Goal: Task Accomplishment & Management: Manage account settings

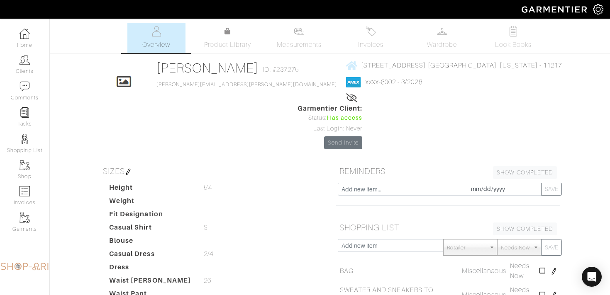
scroll to position [100, 0]
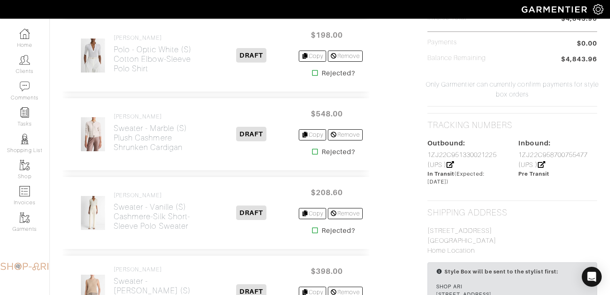
scroll to position [454, 0]
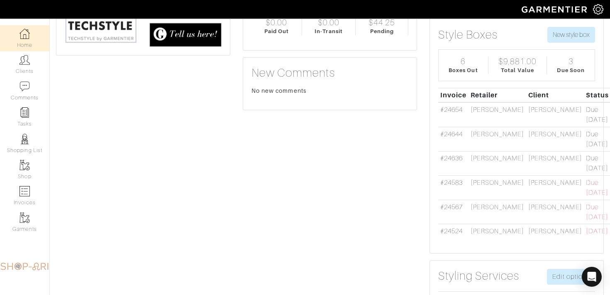
scroll to position [138, 0]
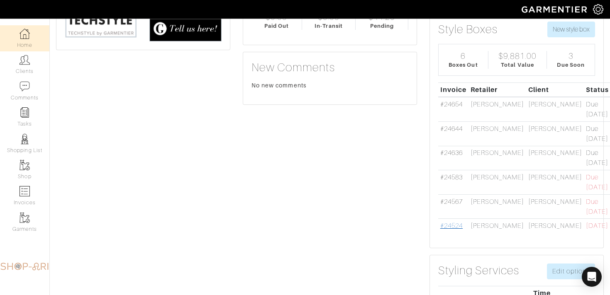
click at [455, 222] on link "#24524" at bounding box center [451, 225] width 22 height 7
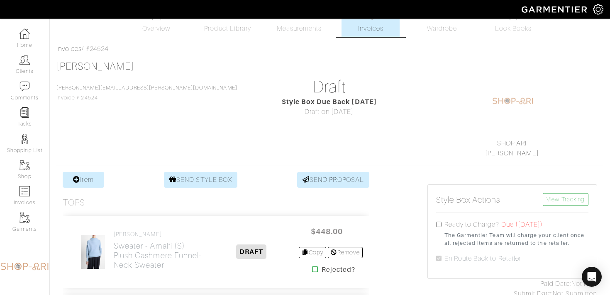
scroll to position [18, 0]
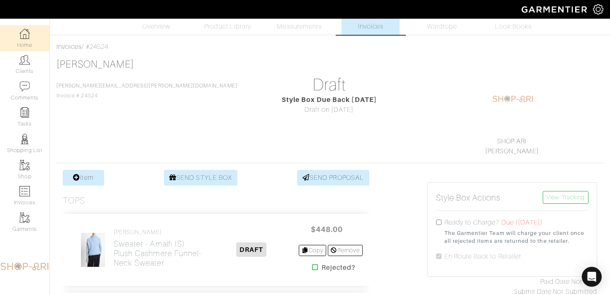
click at [29, 36] on img at bounding box center [24, 34] width 10 height 10
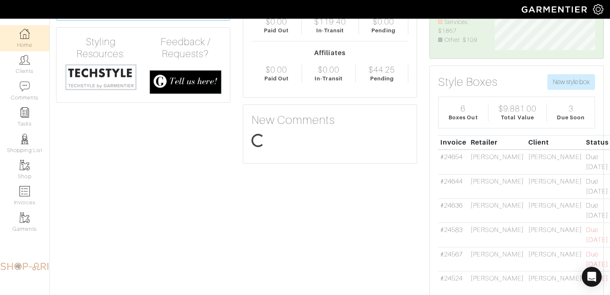
scroll to position [50, 113]
click at [453, 251] on link "#24567" at bounding box center [451, 254] width 22 height 7
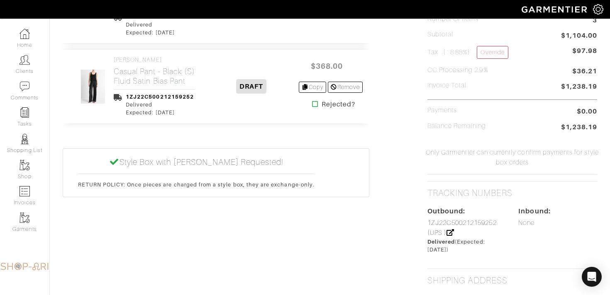
scroll to position [382, 0]
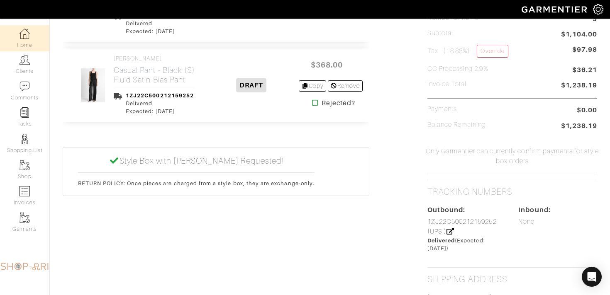
click at [35, 41] on link "Home" at bounding box center [24, 38] width 49 height 26
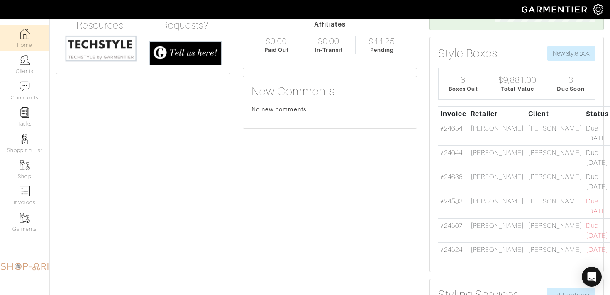
scroll to position [116, 0]
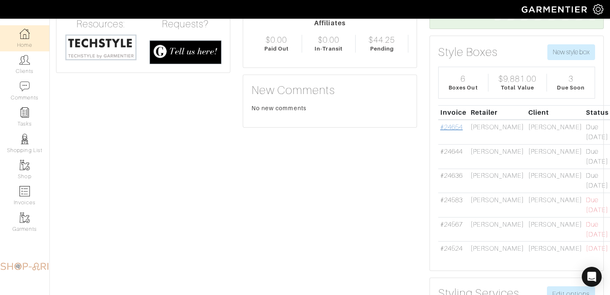
click at [447, 126] on link "#24654" at bounding box center [451, 127] width 22 height 7
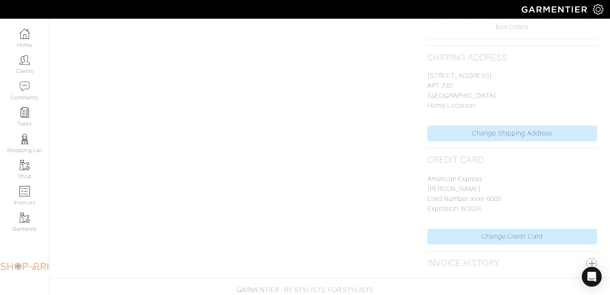
scroll to position [527, 0]
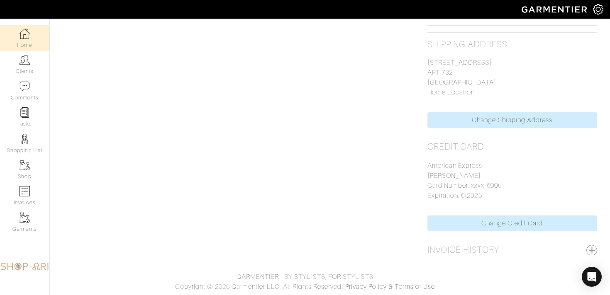
click at [22, 43] on link "Home" at bounding box center [24, 38] width 49 height 26
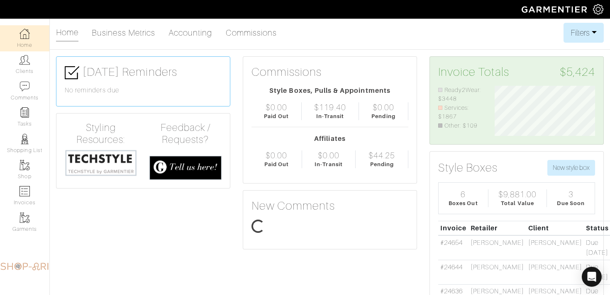
scroll to position [50, 113]
click at [29, 117] on img at bounding box center [24, 112] width 10 height 10
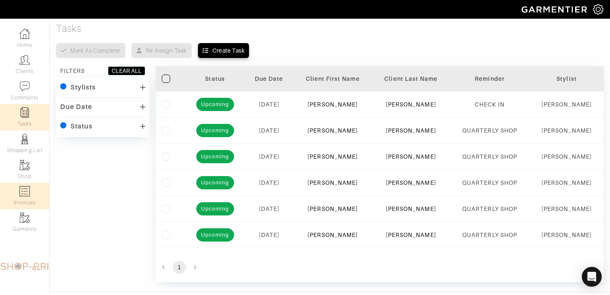
click at [36, 197] on link "Invoices" at bounding box center [24, 196] width 49 height 26
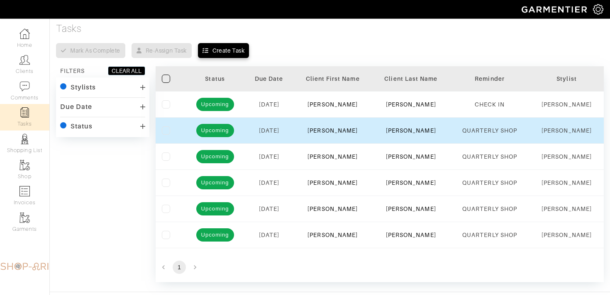
select select
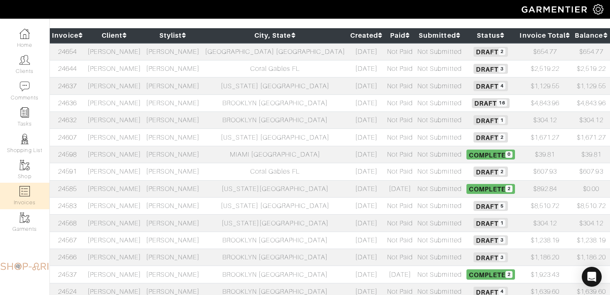
scroll to position [104, 0]
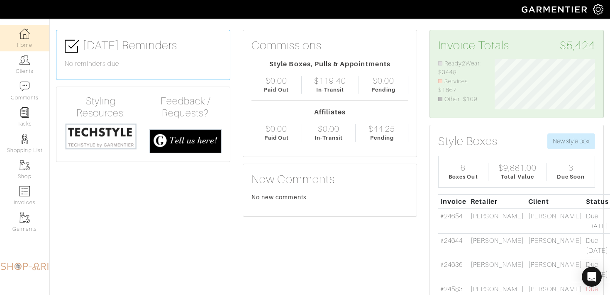
scroll to position [36, 0]
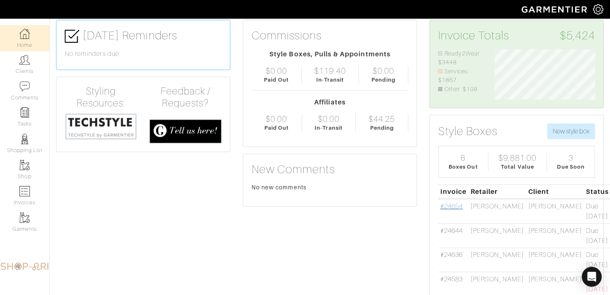
click at [456, 206] on link "#24654" at bounding box center [451, 206] width 22 height 7
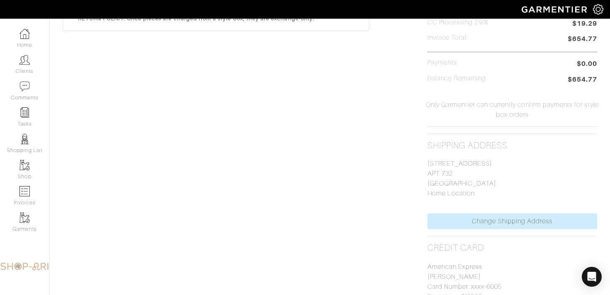
scroll to position [527, 0]
